Goal: Transaction & Acquisition: Purchase product/service

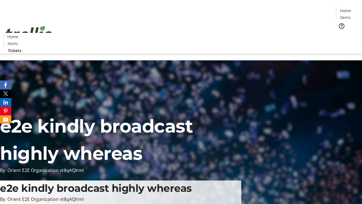
click at [340, 33] on span "Tickets" at bounding box center [347, 36] width 14 height 6
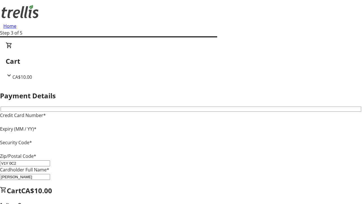
type input "V1Y 0C2"
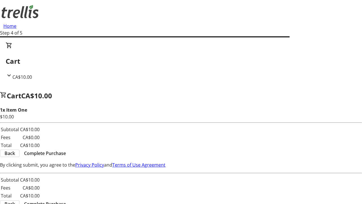
click at [66, 150] on span "Complete Purchase" at bounding box center [45, 153] width 42 height 7
